Goal: Find contact information: Find contact information

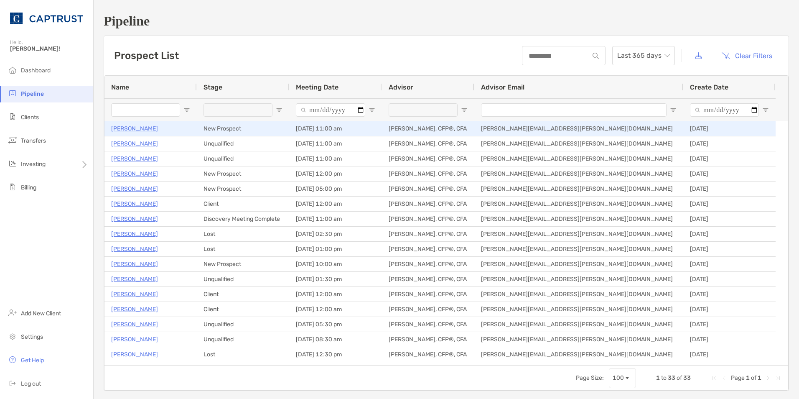
click at [127, 126] on p "[PERSON_NAME]" at bounding box center [134, 128] width 47 height 10
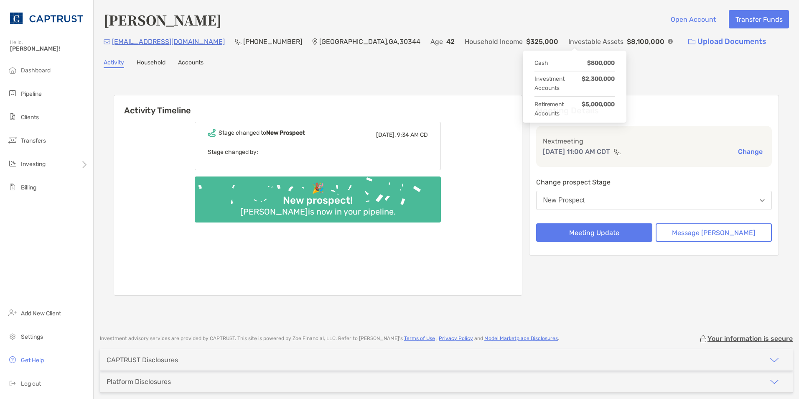
click at [668, 41] on img at bounding box center [670, 41] width 5 height 5
click at [552, 14] on div "[PERSON_NAME] Open Account Transfer Funds" at bounding box center [446, 19] width 685 height 19
drag, startPoint x: 148, startPoint y: 45, endPoint x: 113, endPoint y: 41, distance: 35.3
click at [113, 41] on p "[EMAIL_ADDRESS][DOMAIN_NAME]" at bounding box center [168, 41] width 113 height 10
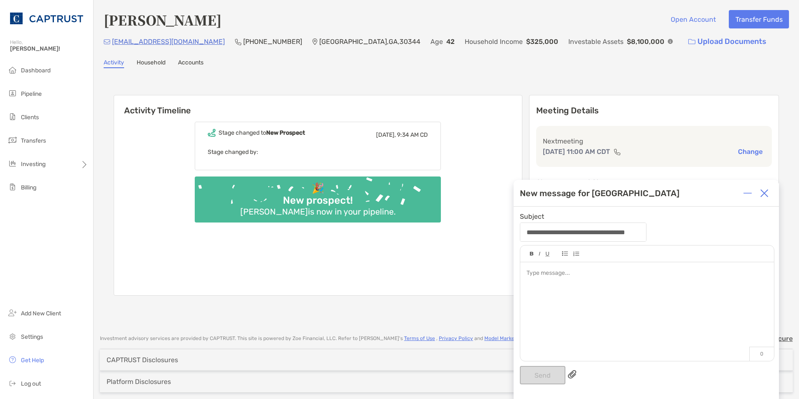
click at [769, 191] on div at bounding box center [764, 193] width 17 height 17
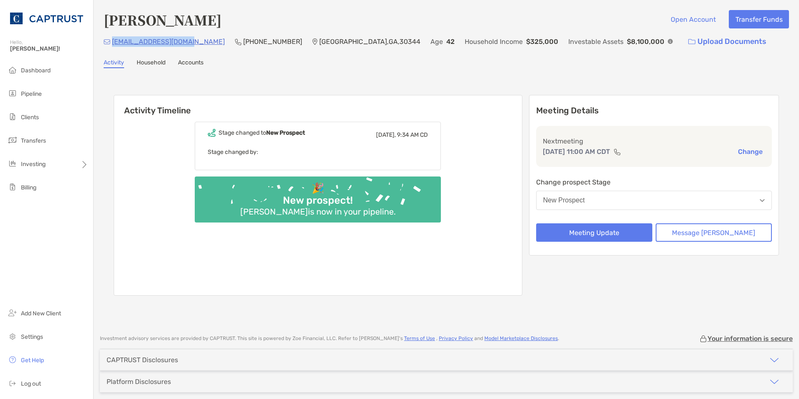
drag, startPoint x: 188, startPoint y: 43, endPoint x: 113, endPoint y: 53, distance: 76.2
click at [111, 51] on div "[PERSON_NAME] Open Account Transfer Funds [EMAIL_ADDRESS][DOMAIN_NAME] (678) 93…" at bounding box center [446, 163] width 705 height 326
copy p "[EMAIL_ADDRESS][DOMAIN_NAME]"
